Goal: Task Accomplishment & Management: Complete application form

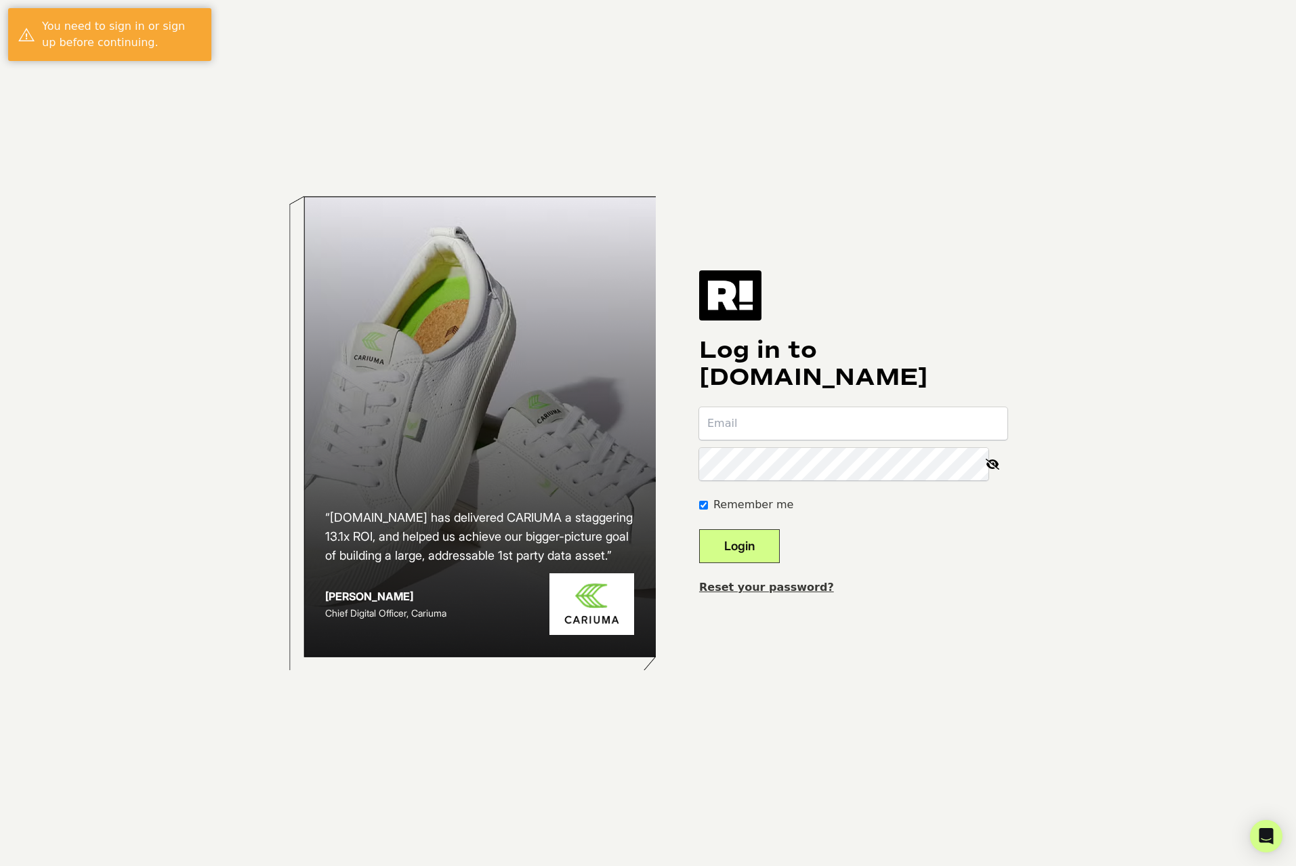
click at [814, 417] on input "email" at bounding box center [853, 423] width 308 height 33
click at [808, 220] on div "“Retention.com has delivered CARIUMA a staggering 13.1x ROI, and helped us achi…" at bounding box center [648, 433] width 772 height 866
click at [738, 505] on label "Remember me" at bounding box center [753, 505] width 80 height 16
click at [708, 505] on input "Remember me" at bounding box center [703, 505] width 9 height 9
checkbox input "false"
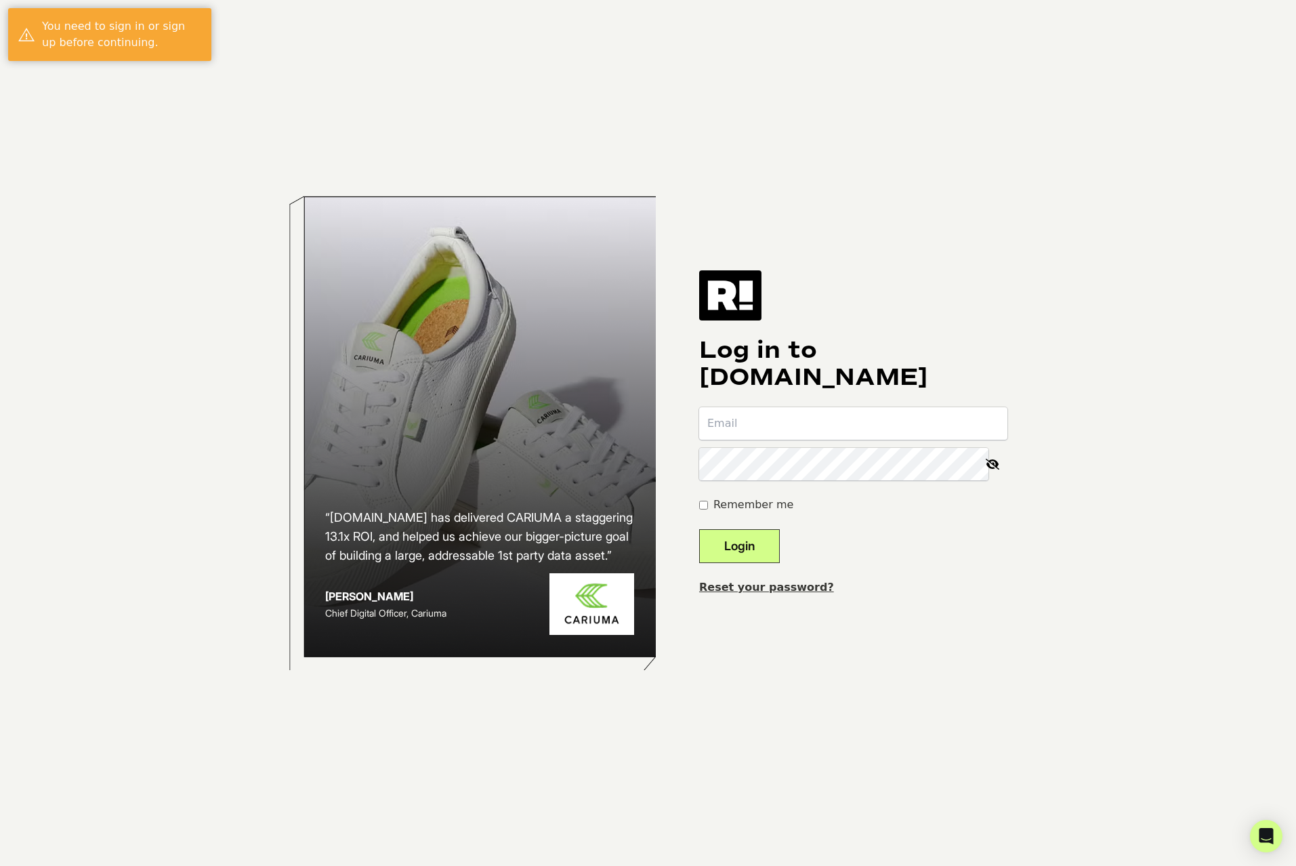
click at [1089, 580] on body "“[DOMAIN_NAME] has delivered CARIUMA a staggering 13.1x ROI, and helped us achi…" at bounding box center [648, 433] width 1296 height 866
